Goal: Task Accomplishment & Management: Complete application form

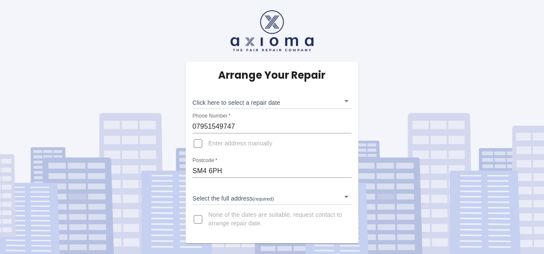
click at [345, 198] on body "Arrange Your Repair Click here to select a repair date ​ Phone Number   * 07951…" at bounding box center [272, 127] width 544 height 254
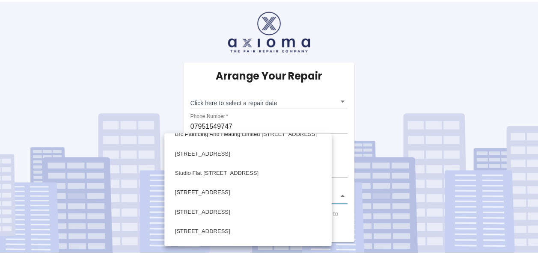
scroll to position [721, 0]
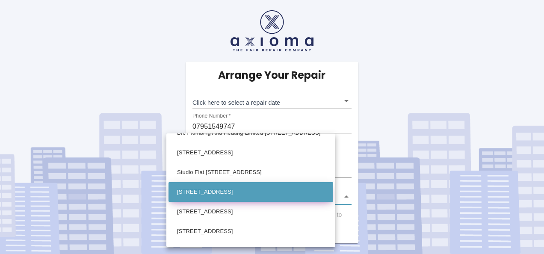
click at [237, 193] on li "[STREET_ADDRESS]" at bounding box center [250, 192] width 165 height 20
type input "[STREET_ADDRESS]"
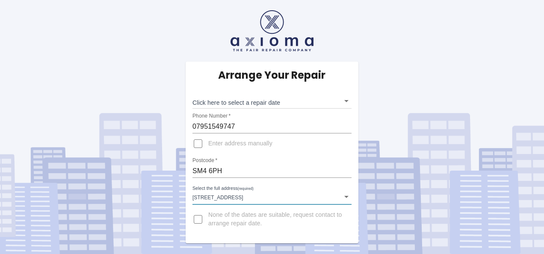
click at [200, 218] on input "None of the dates are suitable, request contact to arrange repair date." at bounding box center [198, 219] width 21 height 21
checkbox input "true"
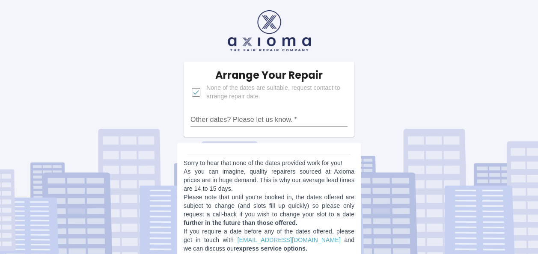
scroll to position [14, 0]
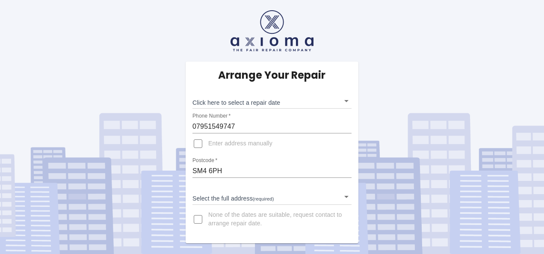
click at [247, 199] on body "Arrange Your Repair Click here to select a repair date ​ Phone Number   * 07951…" at bounding box center [272, 127] width 544 height 254
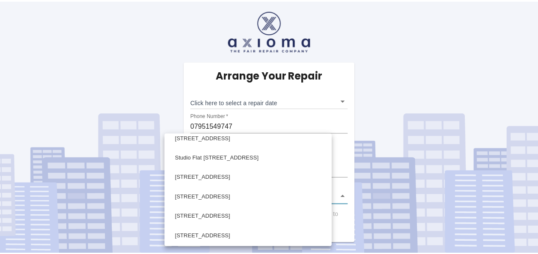
scroll to position [727, 0]
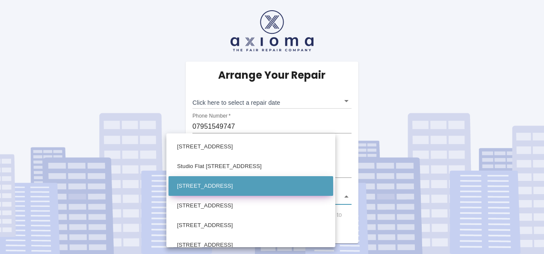
click at [230, 187] on li "[STREET_ADDRESS]" at bounding box center [250, 186] width 165 height 20
type input "[STREET_ADDRESS]"
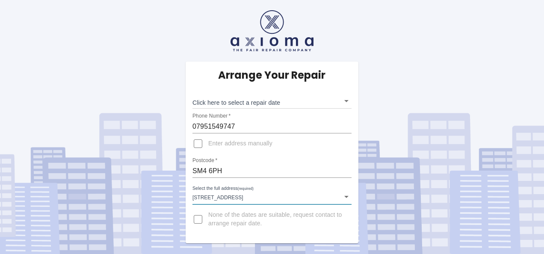
click at [345, 105] on body "Arrange Your Repair Click here to select a repair date ​ Phone Number   * 07951…" at bounding box center [272, 127] width 544 height 254
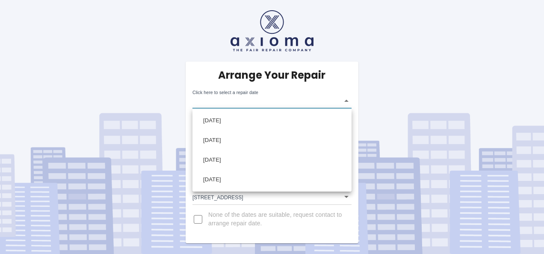
click at [420, 80] on div at bounding box center [272, 127] width 544 height 254
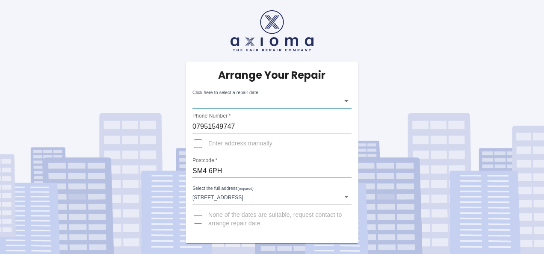
click at [201, 216] on input "None of the dates are suitable, request contact to arrange repair date." at bounding box center [198, 219] width 21 height 21
checkbox input "true"
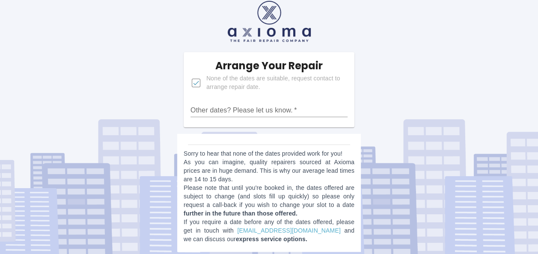
scroll to position [10, 0]
